Goal: Information Seeking & Learning: Compare options

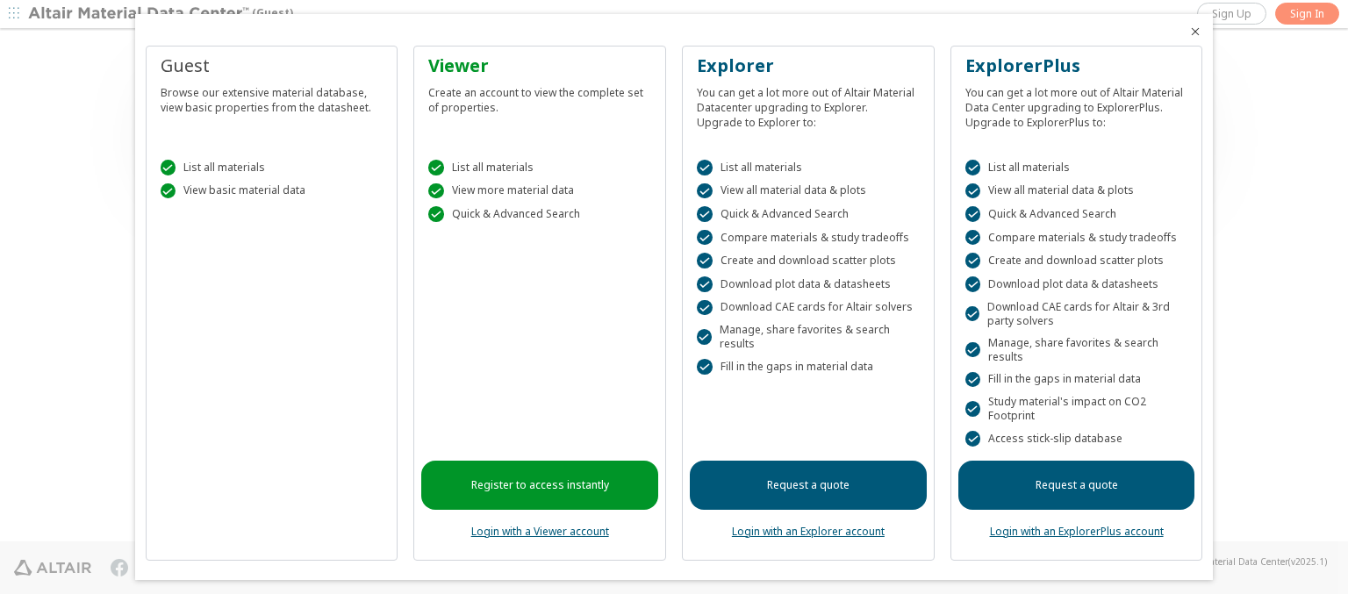
click at [1188, 32] on icon "Close" at bounding box center [1195, 32] width 14 height 14
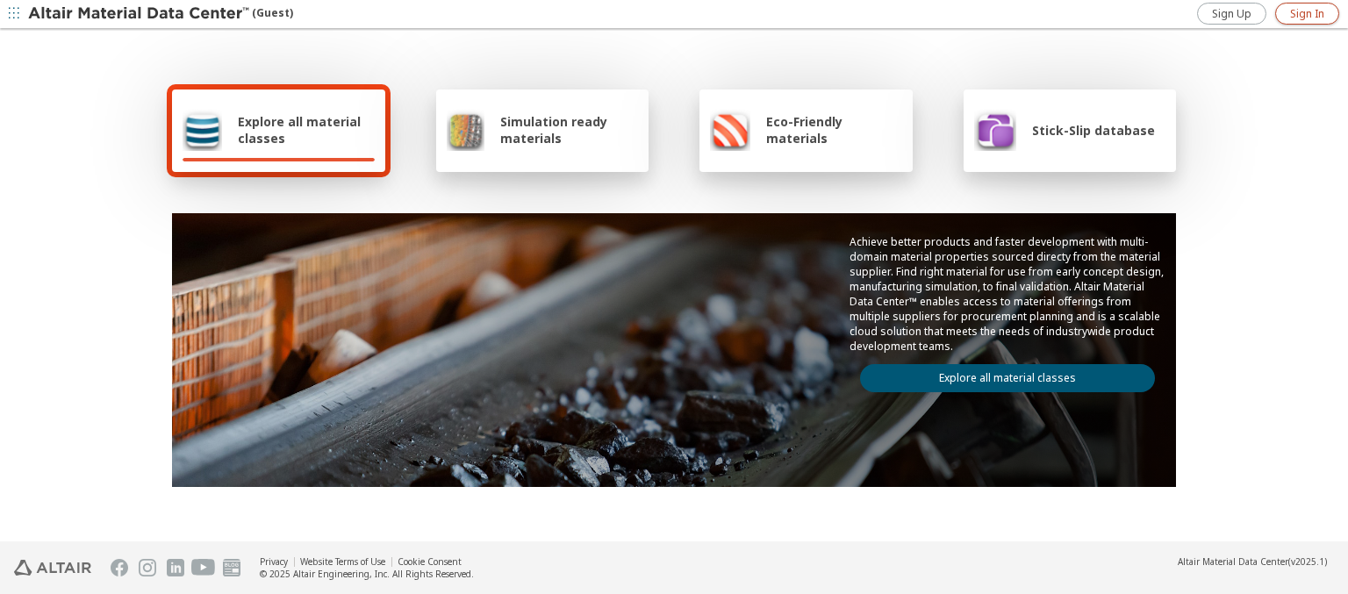
click at [1307, 13] on span "Sign In" at bounding box center [1307, 14] width 34 height 14
click at [140, 14] on img at bounding box center [140, 14] width 224 height 18
click at [299, 130] on span "Explore all material classes" at bounding box center [306, 129] width 137 height 33
click at [1000, 374] on link "Explore all material classes" at bounding box center [1007, 378] width 295 height 28
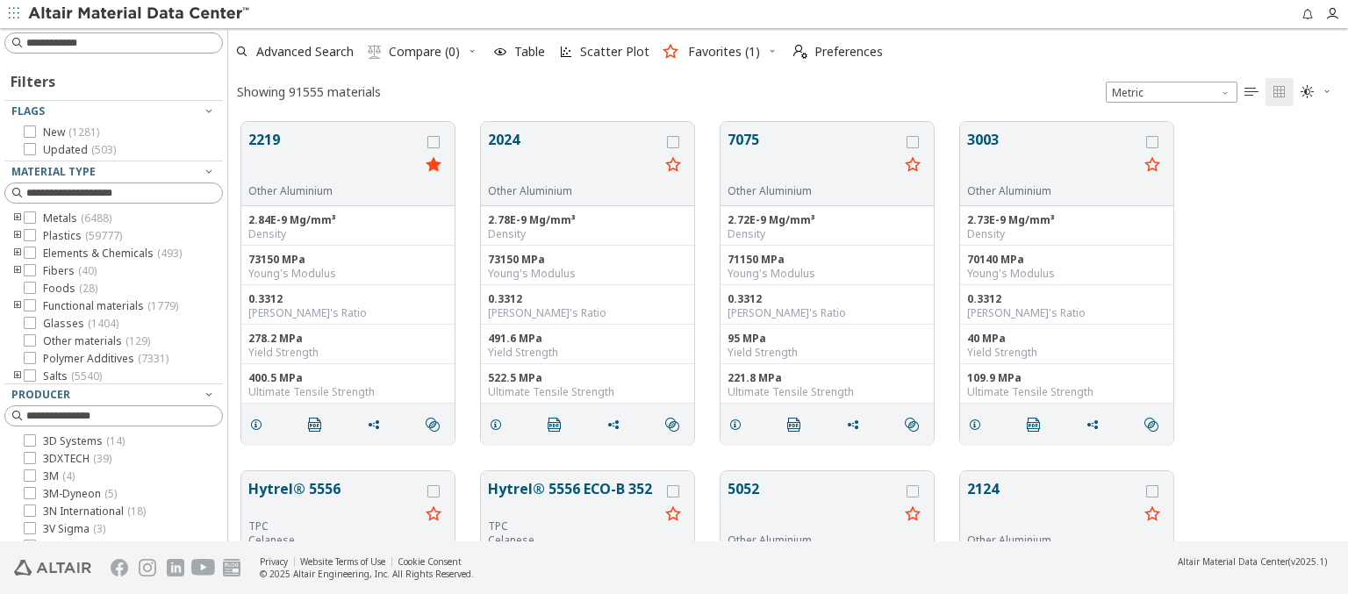
scroll to position [419, 1106]
click at [435, 141] on icon "grid" at bounding box center [433, 142] width 12 height 12
click at [675, 141] on icon "grid" at bounding box center [673, 142] width 12 height 12
click at [425, 52] on span "Compare (2)" at bounding box center [424, 52] width 71 height 12
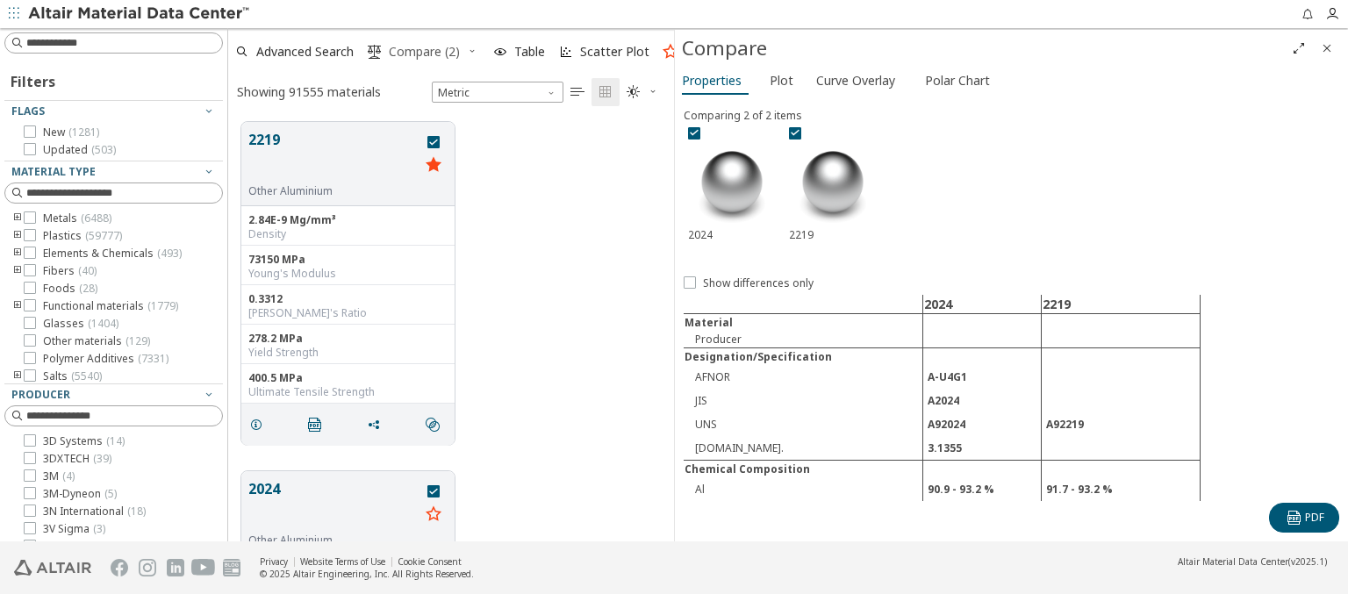
scroll to position [419, 432]
click at [855, 80] on span "Curve Overlay" at bounding box center [855, 81] width 79 height 28
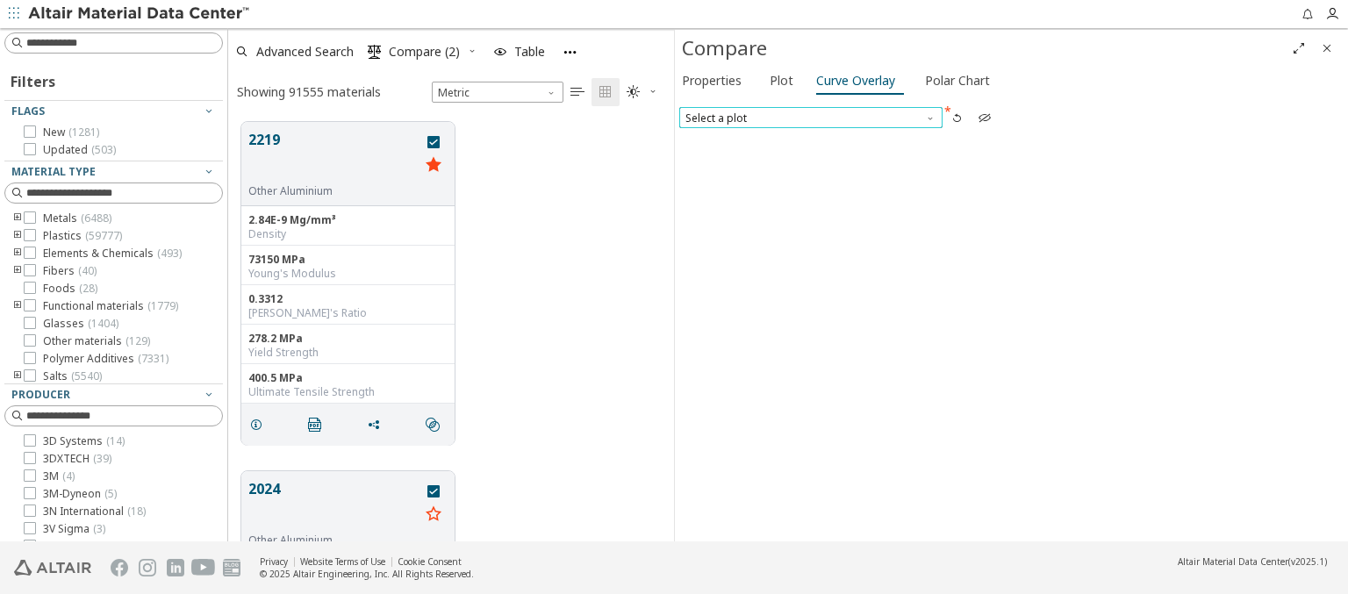
click at [810, 117] on span "Select a plot" at bounding box center [810, 117] width 263 height 21
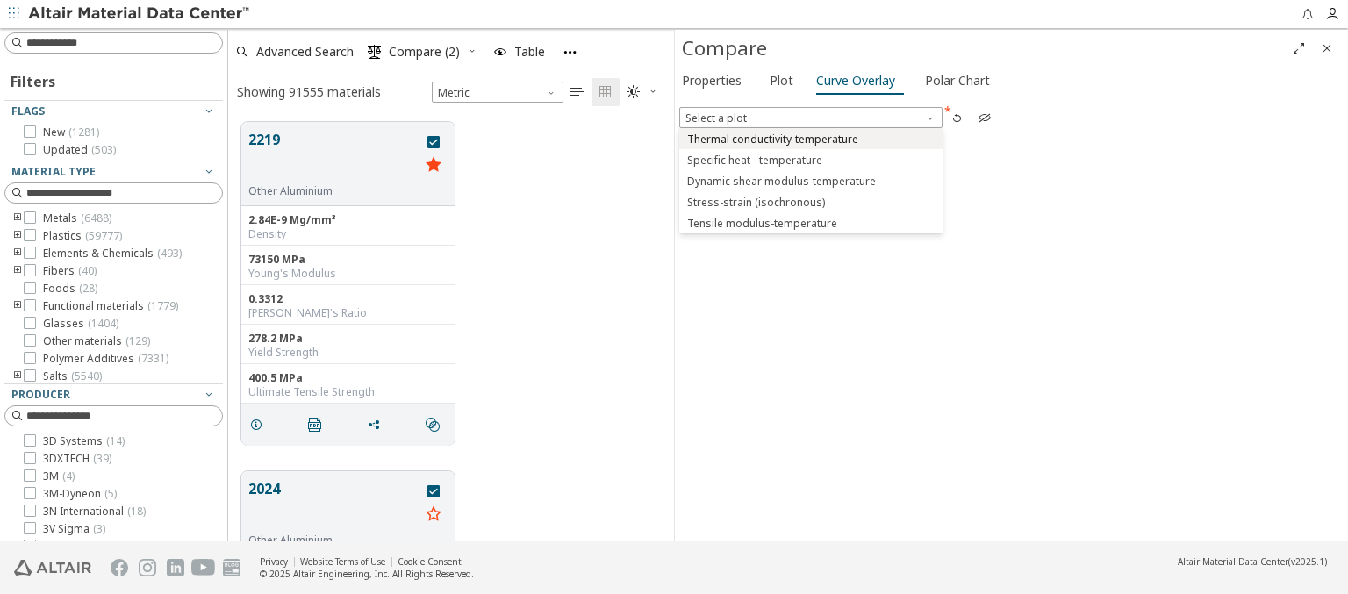
click at [810, 138] on span "Thermal conductivity-temperature" at bounding box center [772, 140] width 171 height 14
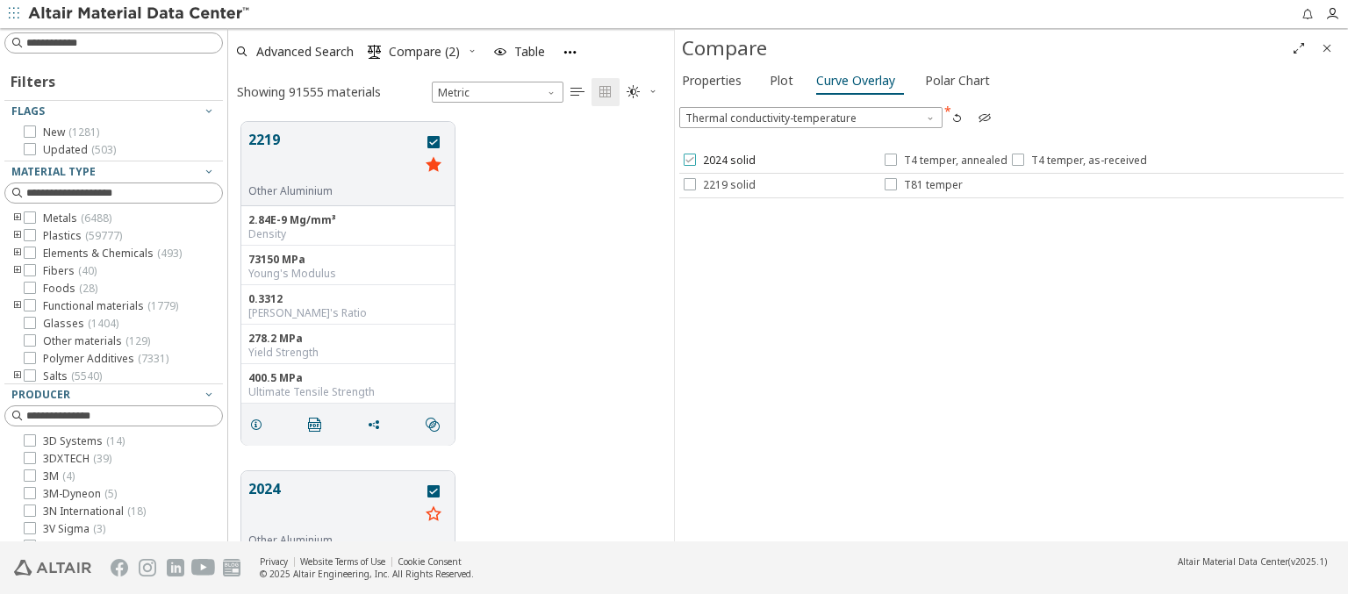
click at [718, 161] on span "2024 solid" at bounding box center [729, 161] width 53 height 14
click at [944, 161] on span "T4 temper, annealed" at bounding box center [956, 161] width 104 height 14
click at [1075, 161] on span "T4 temper, as-received" at bounding box center [1089, 161] width 116 height 14
click at [718, 184] on span "2219 solid" at bounding box center [729, 185] width 53 height 14
click at [922, 184] on span "T81 temper" at bounding box center [933, 185] width 59 height 14
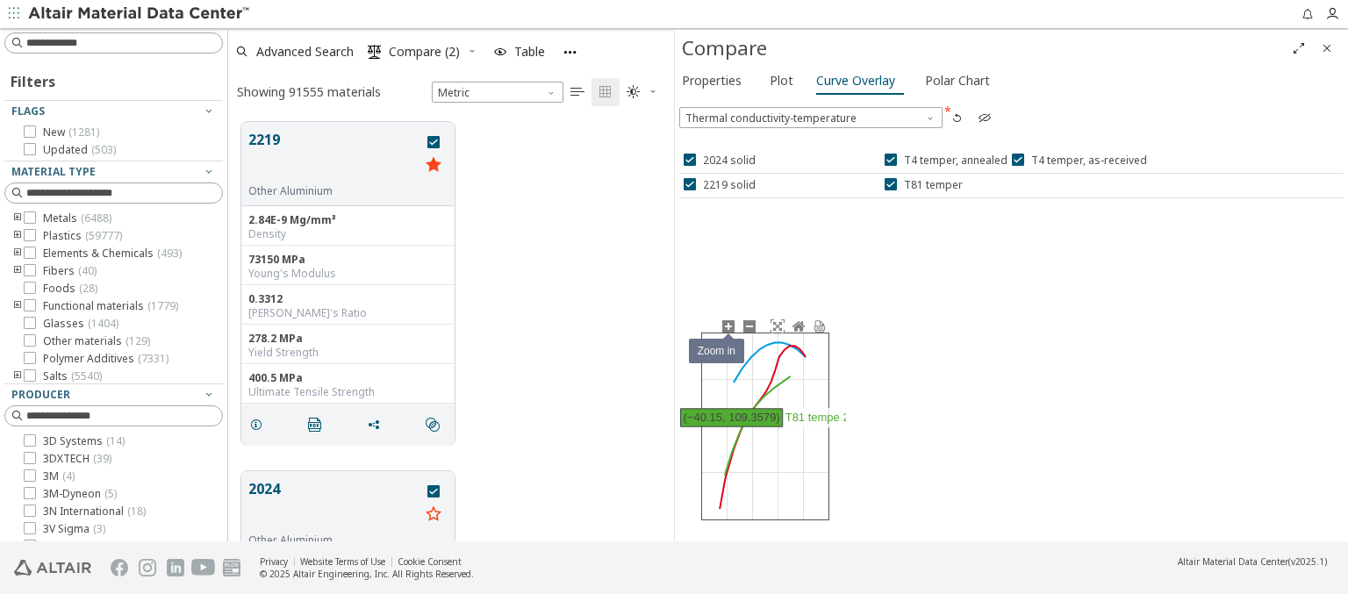
click at [727, 326] on icon at bounding box center [728, 326] width 14 height 14
